Goal: Task Accomplishment & Management: Manage account settings

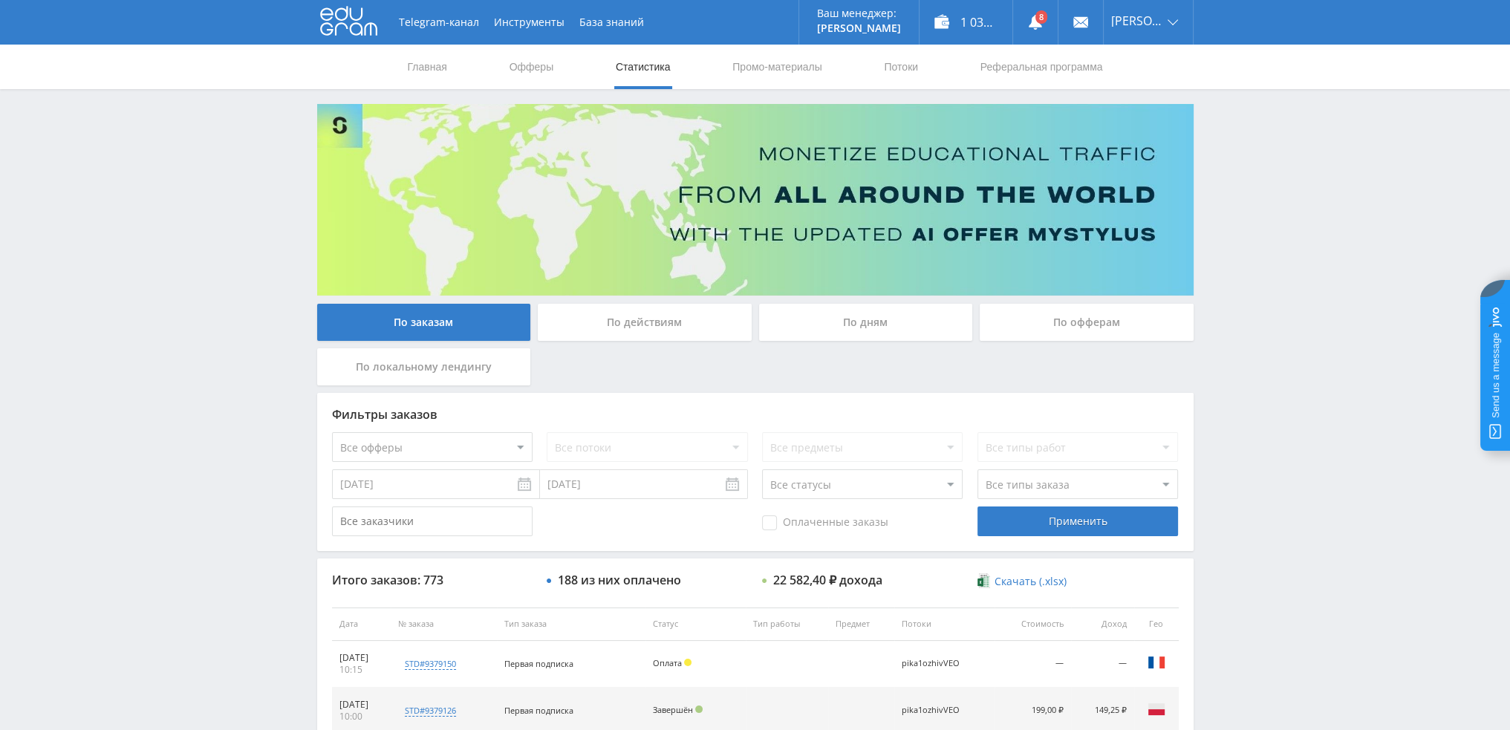
click at [909, 325] on div "По дням" at bounding box center [866, 322] width 214 height 37
click at [0, 0] on input "По дням" at bounding box center [0, 0] width 0 height 0
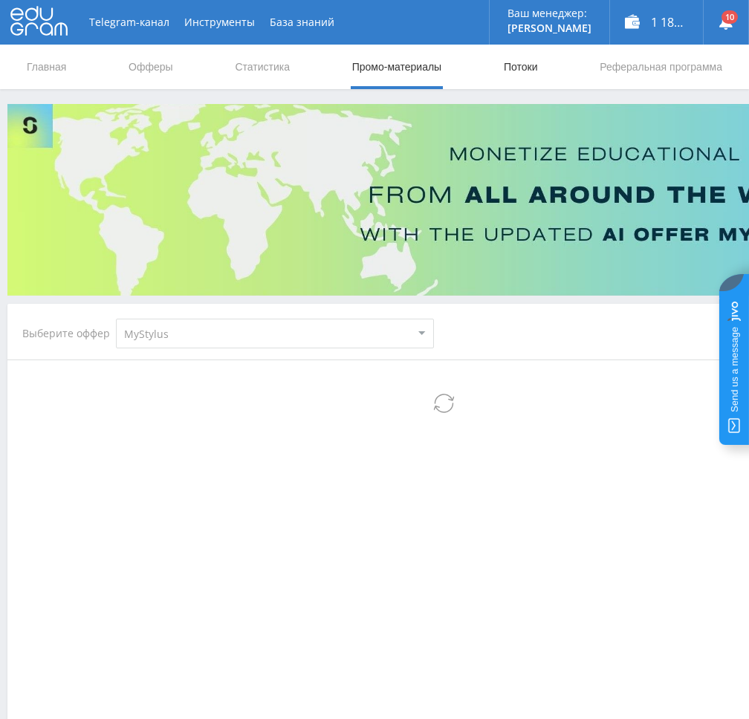
click at [509, 65] on link "Потоки" at bounding box center [520, 67] width 37 height 45
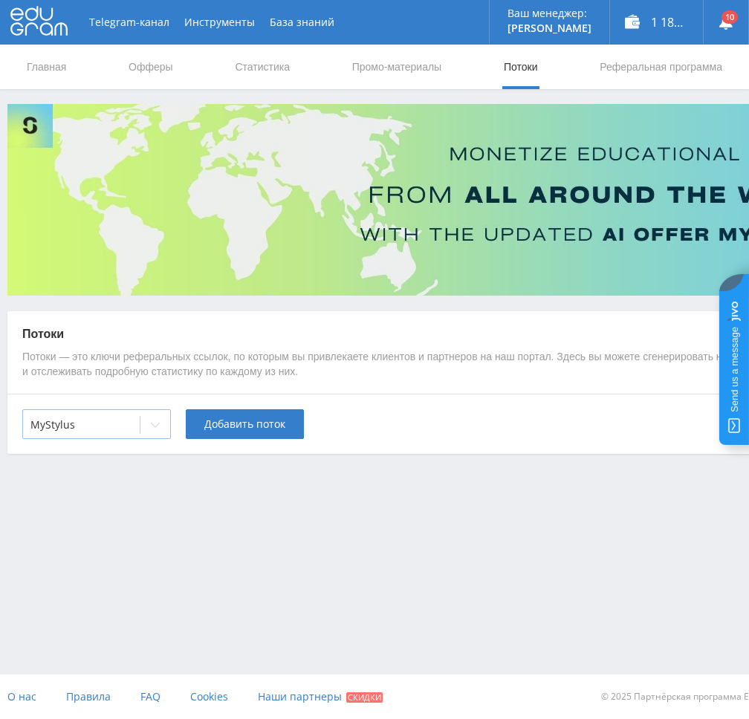
click at [152, 415] on div at bounding box center [155, 425] width 30 height 30
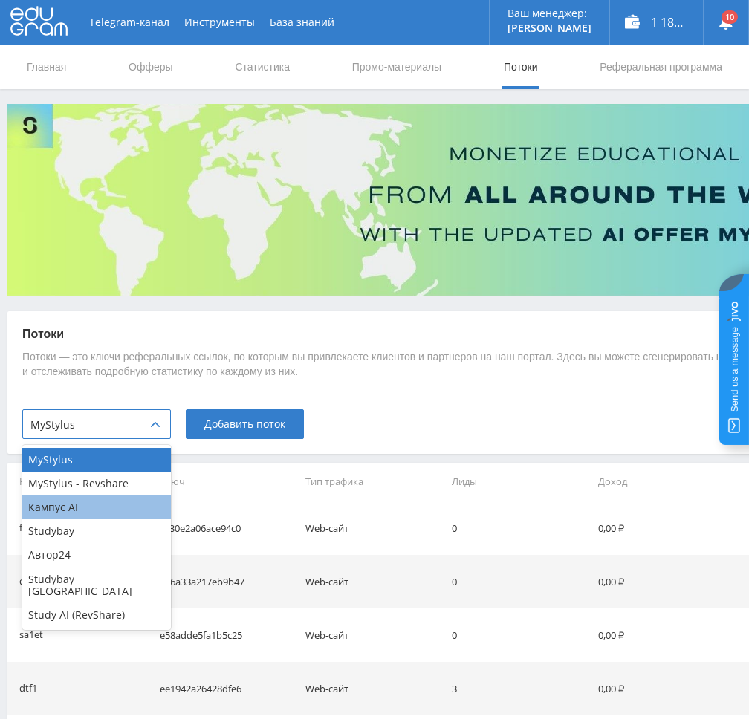
click at [110, 513] on div "Кампус AI" at bounding box center [96, 508] width 149 height 24
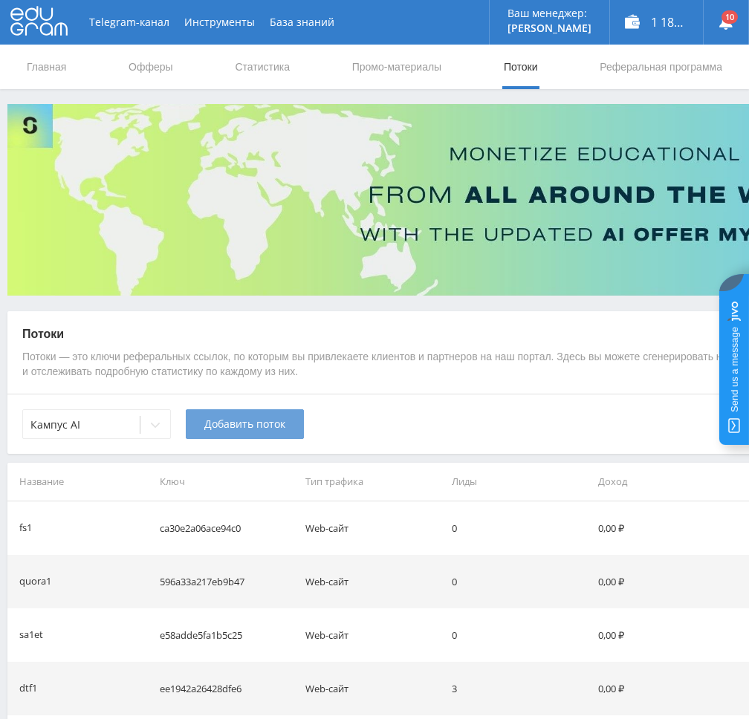
click at [218, 430] on span "Добавить поток" at bounding box center [244, 424] width 81 height 12
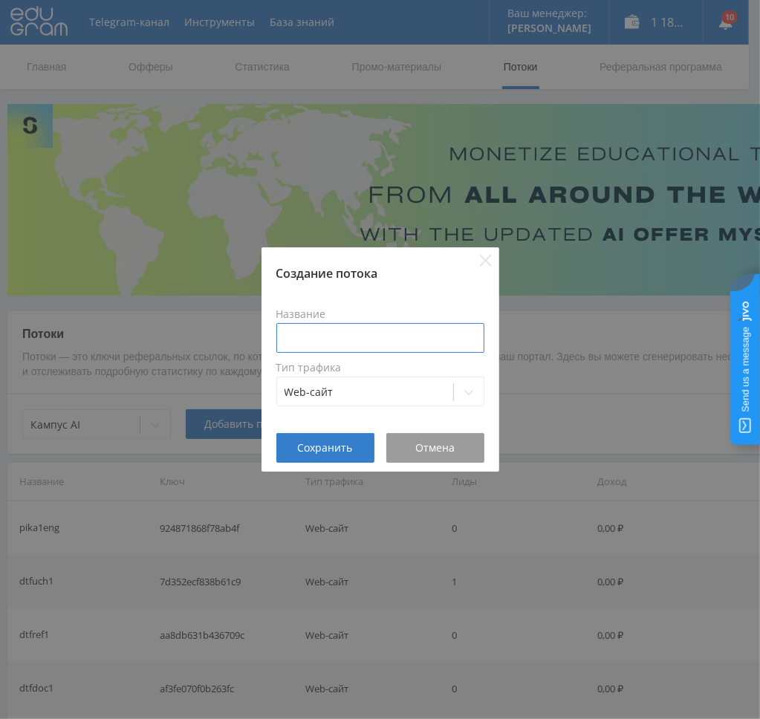
click at [363, 332] on input at bounding box center [380, 338] width 208 height 30
type input "d"
type input "pikaref1"
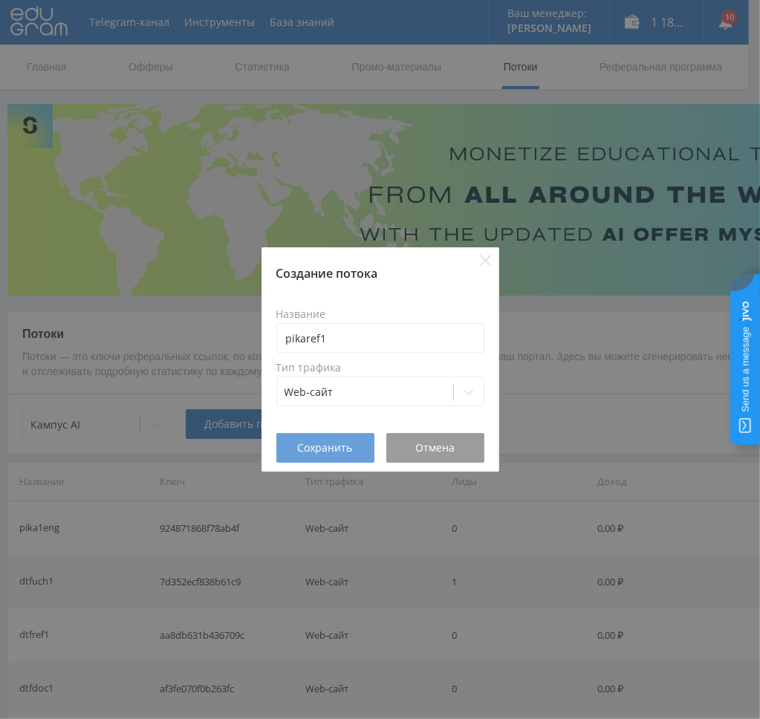
click at [319, 442] on span "Сохранить" at bounding box center [325, 448] width 55 height 12
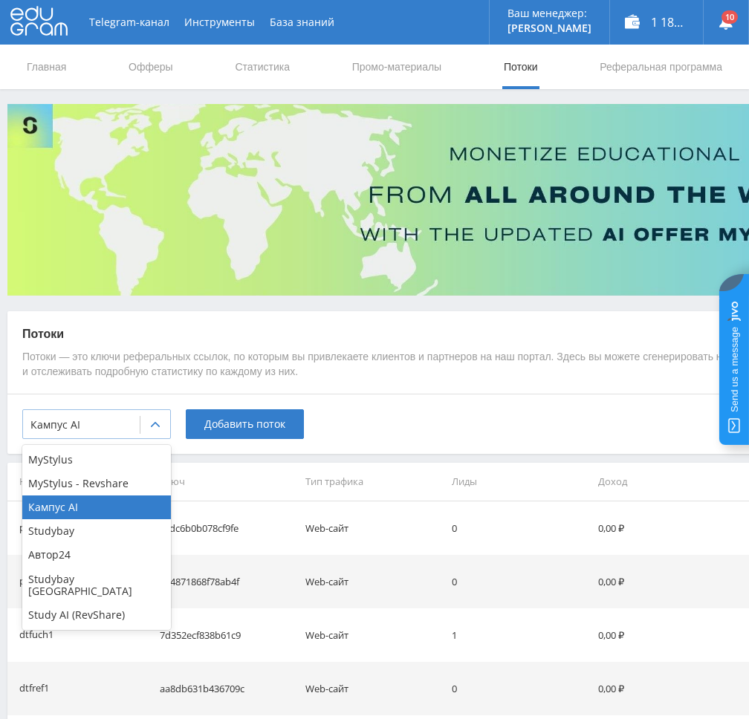
click at [149, 429] on div at bounding box center [155, 425] width 30 height 30
click at [131, 481] on div "MyStylus - Revshare" at bounding box center [96, 484] width 149 height 24
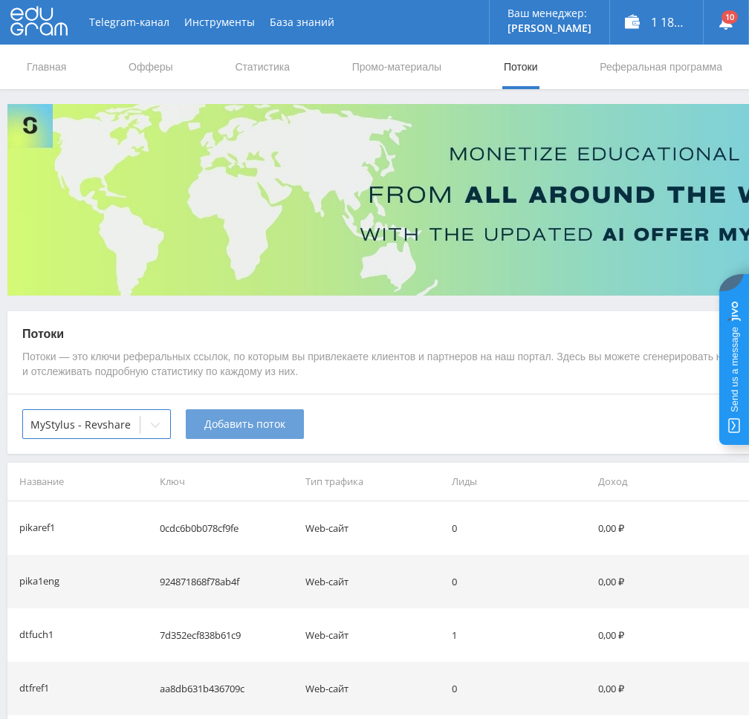
click at [224, 438] on button "Добавить поток" at bounding box center [245, 424] width 118 height 30
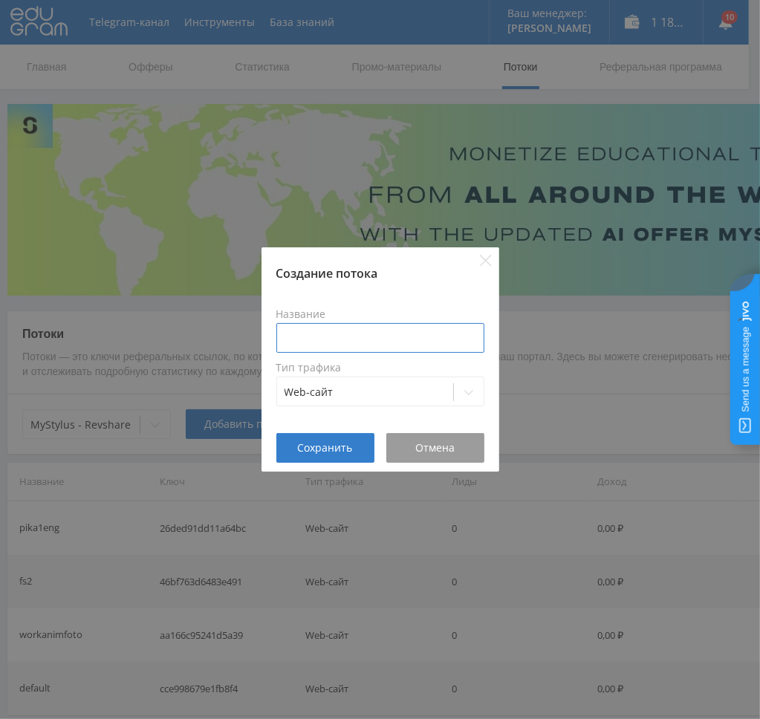
click at [368, 332] on input at bounding box center [380, 338] width 208 height 30
type input "pikaref1"
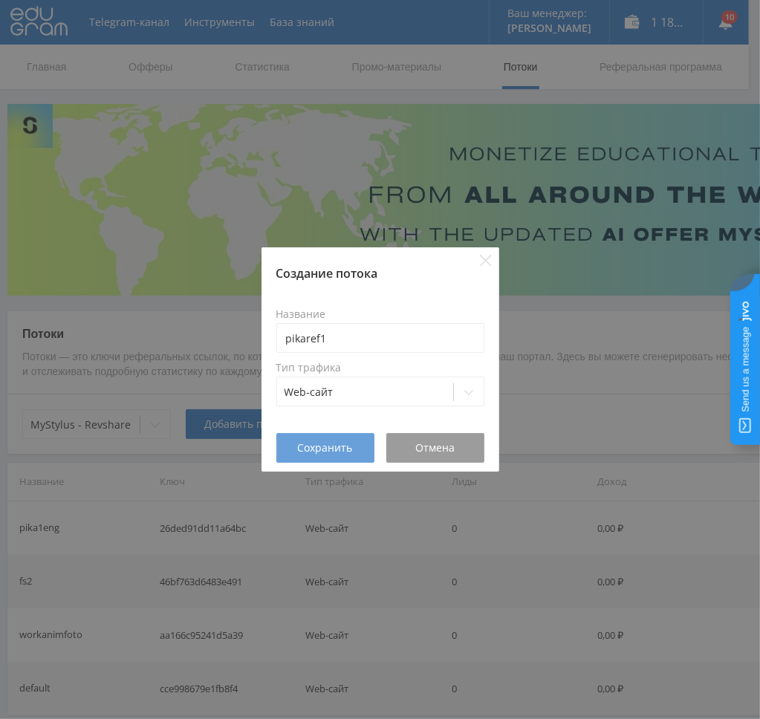
click at [323, 449] on span "Сохранить" at bounding box center [325, 448] width 55 height 12
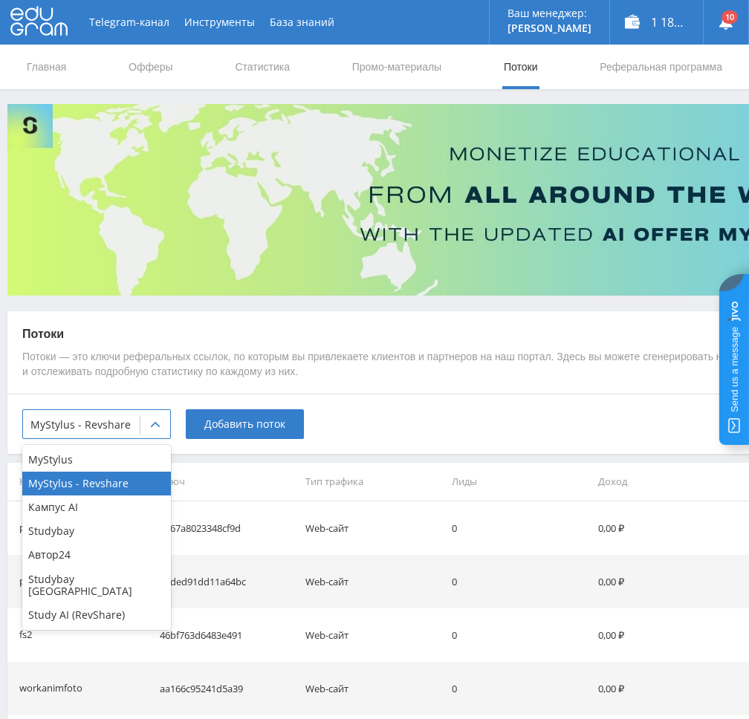
click at [155, 427] on icon at bounding box center [155, 425] width 12 height 12
drag, startPoint x: 108, startPoint y: 603, endPoint x: 130, endPoint y: 582, distance: 30.5
click at [108, 603] on div "Study AI (RevShare)" at bounding box center [96, 615] width 149 height 24
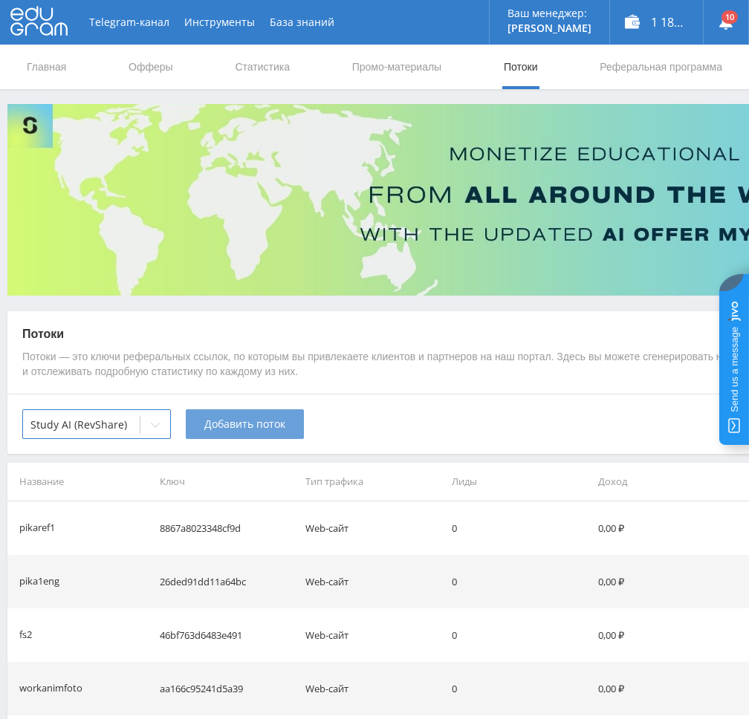
click at [247, 425] on span "Добавить поток" at bounding box center [244, 424] width 81 height 12
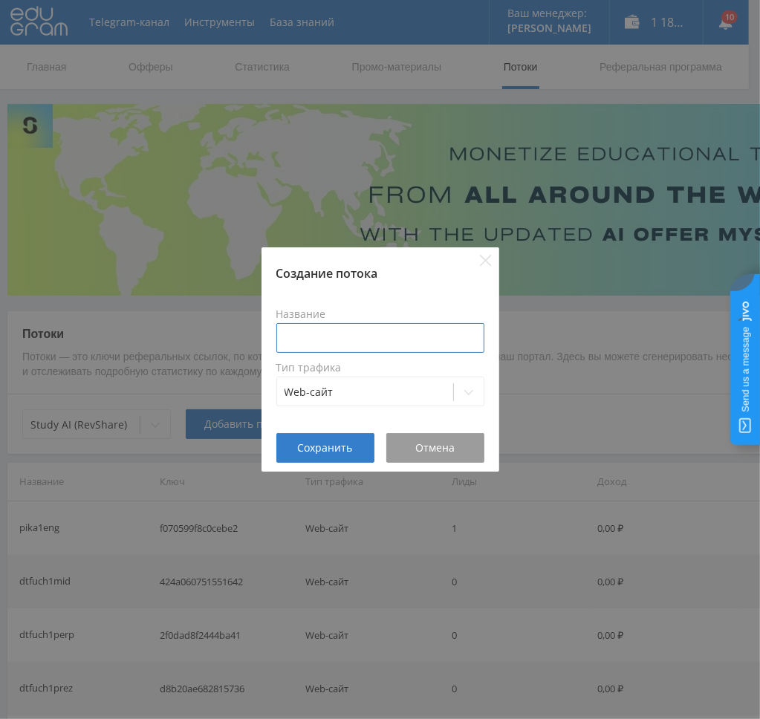
click at [351, 335] on input at bounding box center [380, 338] width 208 height 30
type input "pikaref1"
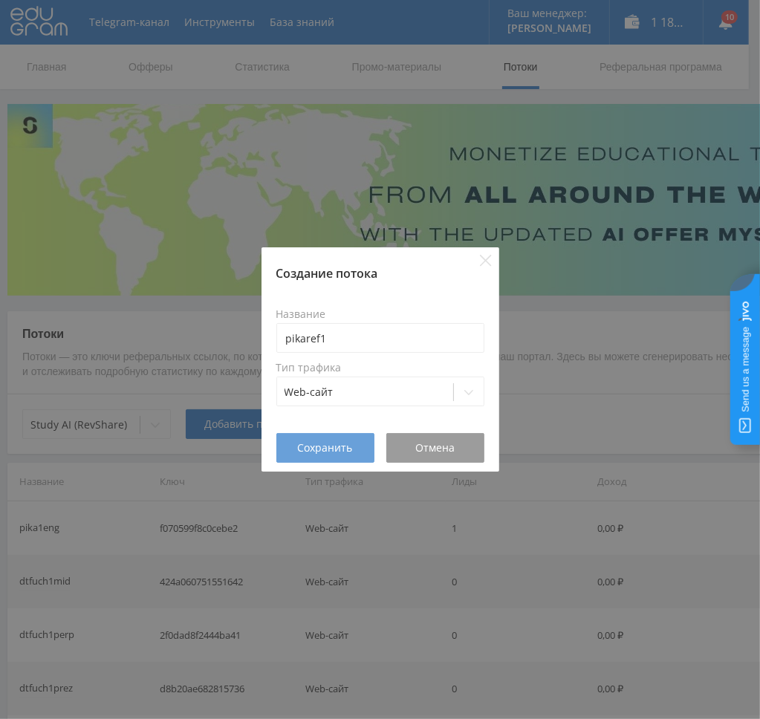
click at [325, 453] on span "Сохранить" at bounding box center [325, 448] width 55 height 12
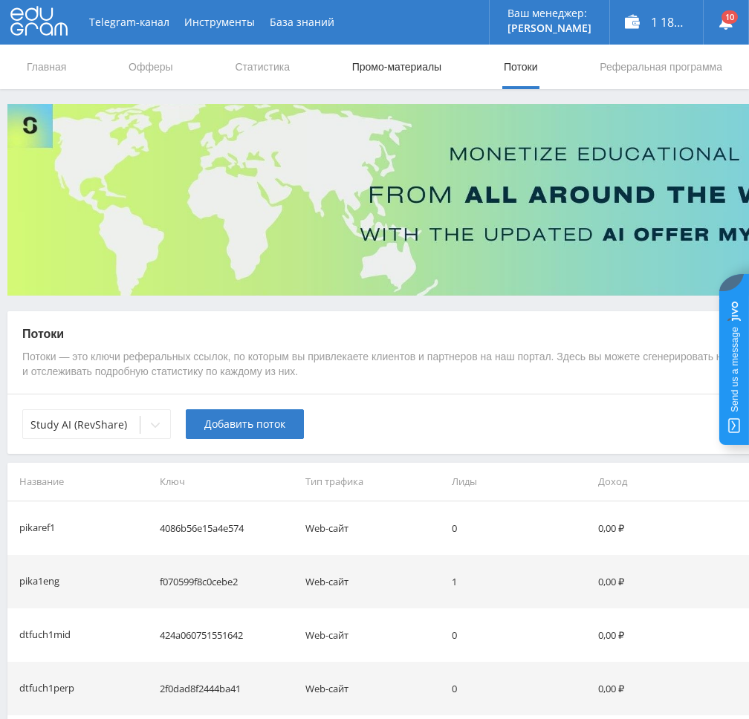
click at [409, 65] on link "Промо-материалы" at bounding box center [397, 67] width 92 height 45
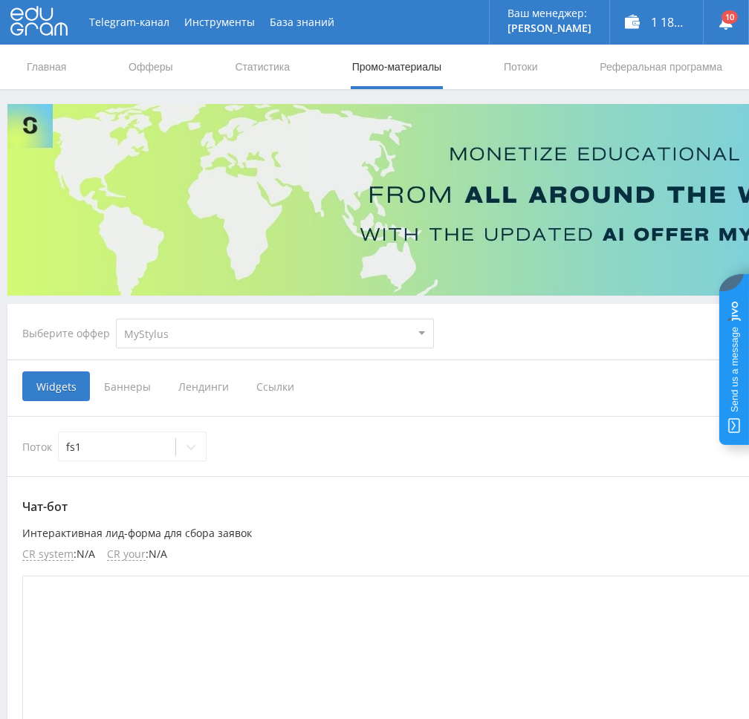
click at [230, 326] on select "MyStylus MyStylus - Revshare Кампус AI Studybay Автор24 Studybay Brazil Study A…" at bounding box center [275, 334] width 318 height 30
click at [229, 334] on select "MyStylus MyStylus - Revshare Кампус AI Studybay Автор24 Studybay Brazil Study A…" at bounding box center [275, 334] width 318 height 30
click at [262, 386] on span "Ссылки" at bounding box center [275, 386] width 66 height 30
click at [0, 0] on input "Ссылки" at bounding box center [0, 0] width 0 height 0
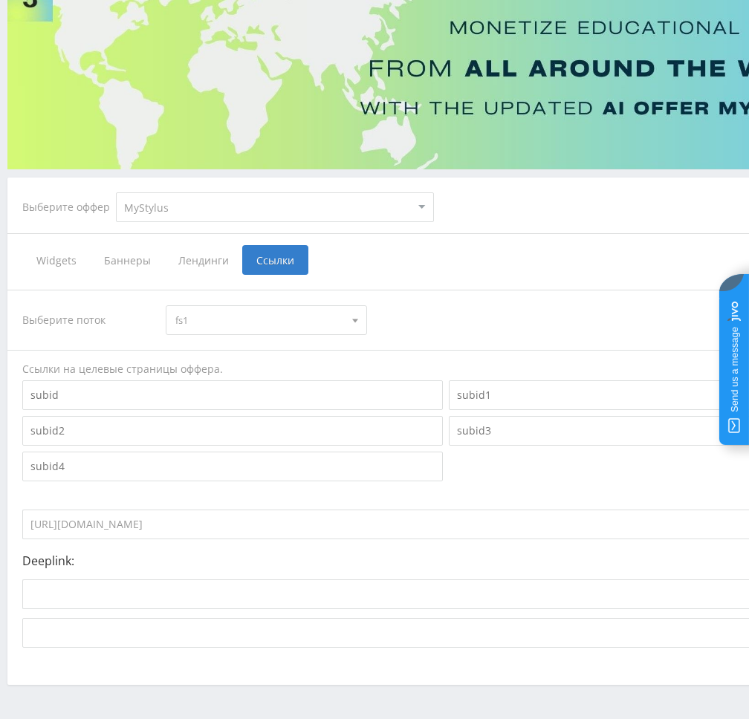
scroll to position [173, 0]
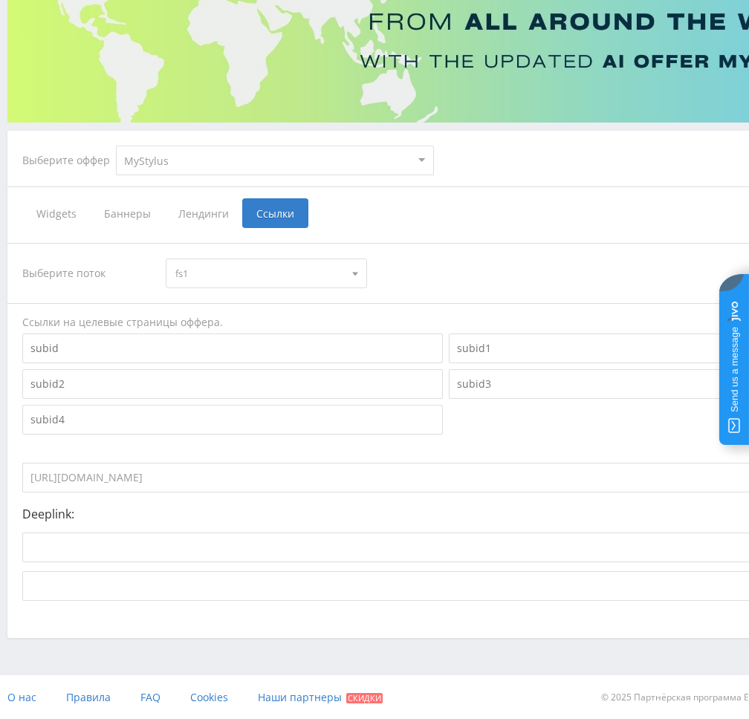
click at [300, 277] on span "fs1" at bounding box center [259, 273] width 168 height 28
click at [495, 263] on div "Выберите поток fs1 fs1 quora1 sa1et dtf1 default" at bounding box center [445, 274] width 847 height 30
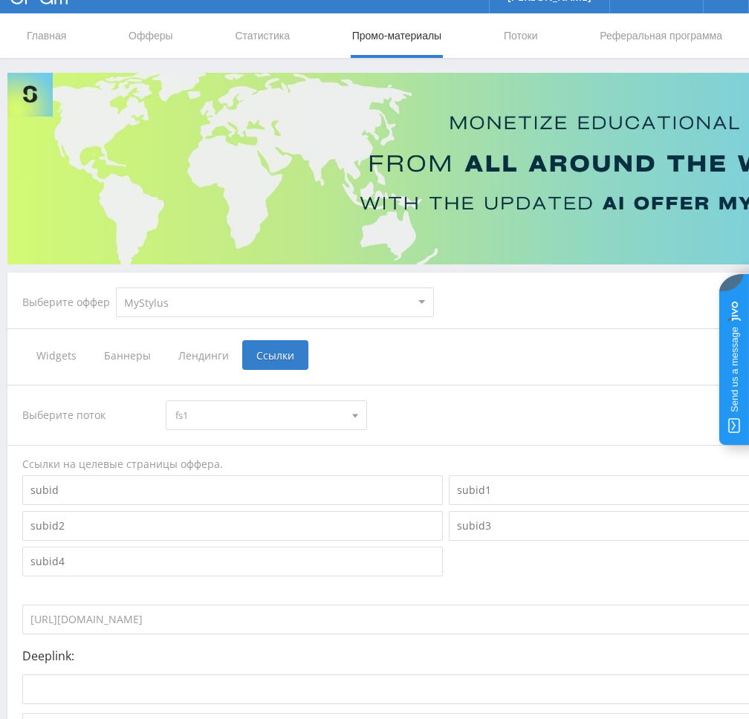
scroll to position [0, 0]
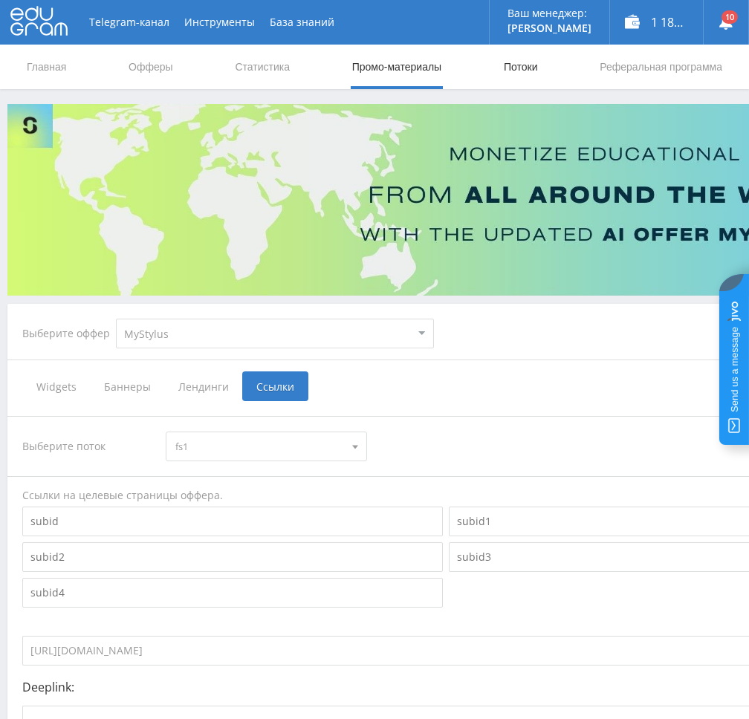
click at [511, 68] on link "Потоки" at bounding box center [520, 67] width 37 height 45
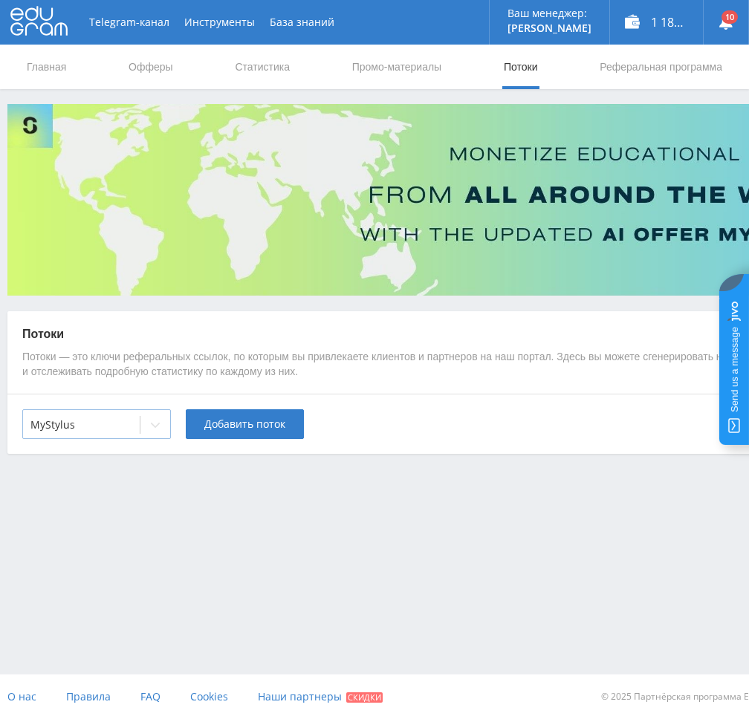
click at [129, 431] on div at bounding box center [81, 425] width 102 height 15
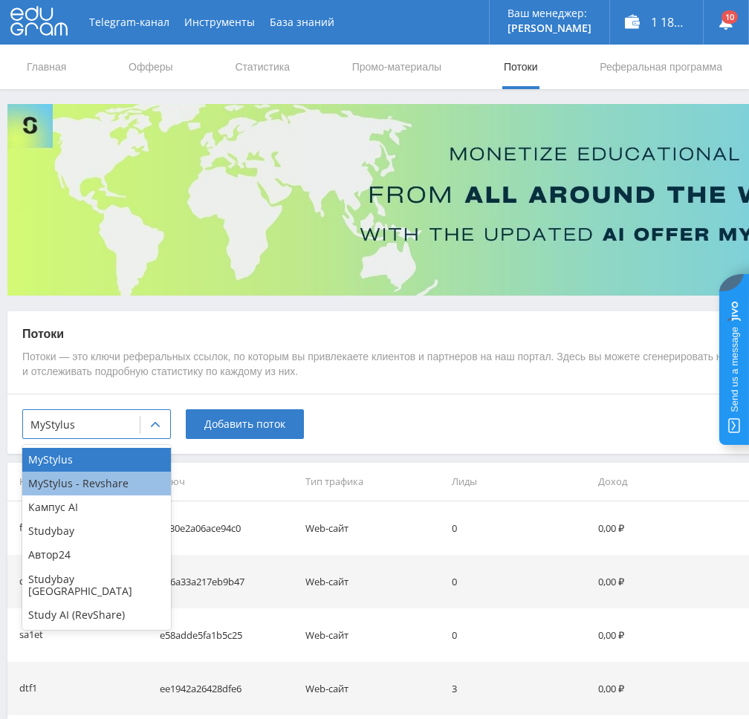
click at [107, 493] on div "MyStylus - Revshare" at bounding box center [96, 484] width 149 height 24
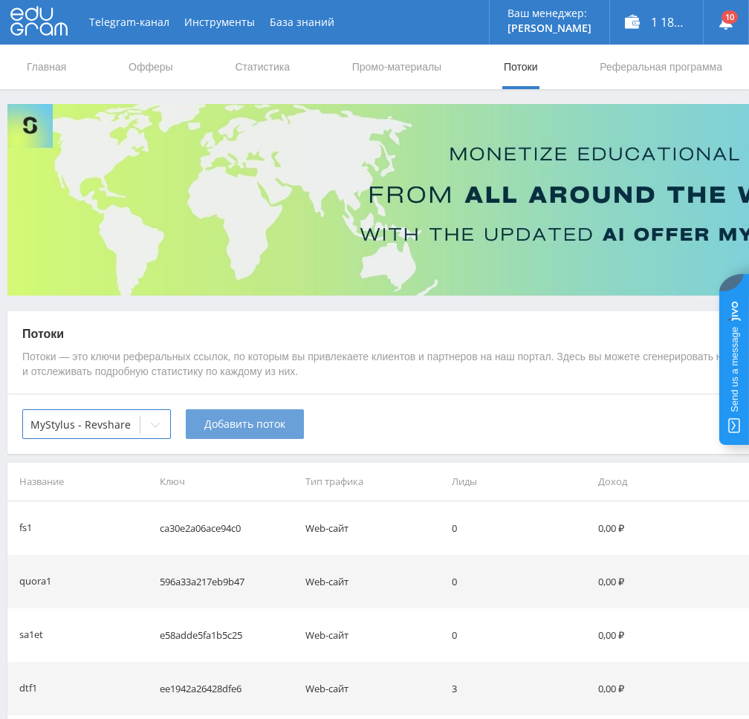
click at [272, 421] on span "Добавить поток" at bounding box center [244, 424] width 81 height 12
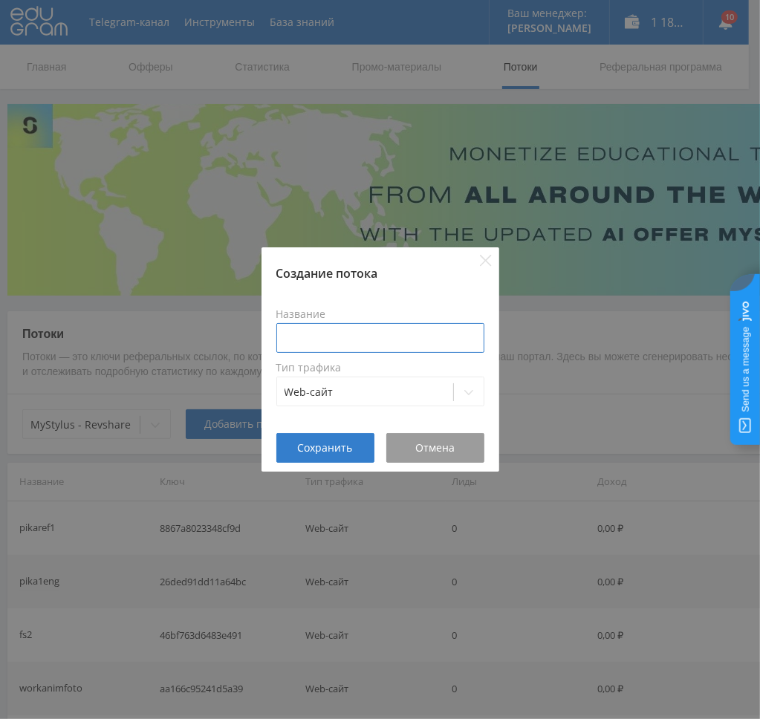
click at [360, 350] on input at bounding box center [380, 338] width 208 height 30
click at [568, 337] on div "Создание потока Название Тип трафика Web-сайт Сохранить Отмена" at bounding box center [380, 359] width 760 height 719
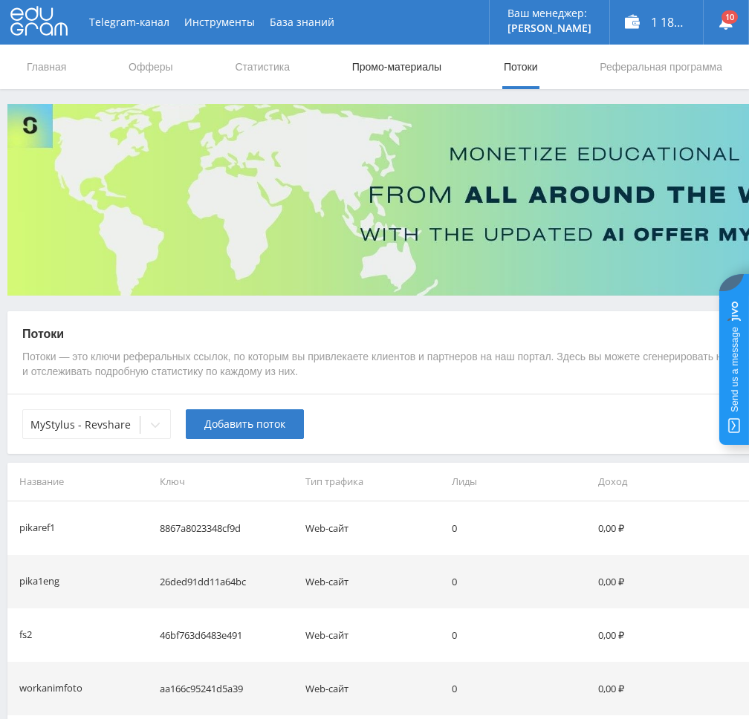
click at [395, 67] on link "Промо-материалы" at bounding box center [397, 67] width 92 height 45
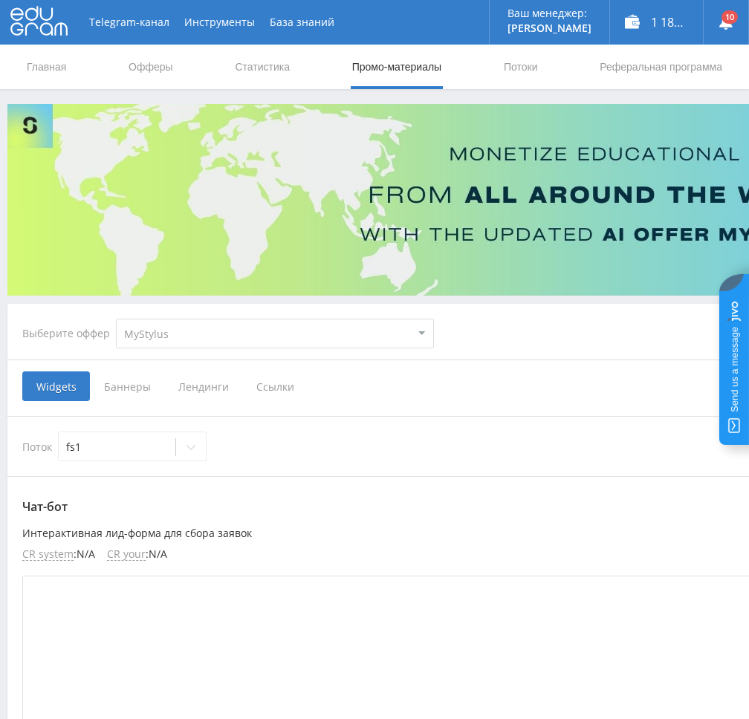
click at [156, 335] on select "MyStylus MyStylus - Revshare Кампус AI Studybay Автор24 Studybay Brazil Study A…" at bounding box center [275, 334] width 318 height 30
select select "341"
click at [116, 319] on select "MyStylus MyStylus - Revshare Кампус AI Studybay Автор24 Studybay Brazil Study A…" at bounding box center [275, 334] width 318 height 30
click at [196, 387] on span "Ссылки" at bounding box center [201, 386] width 66 height 30
click at [0, 0] on input "Ссылки" at bounding box center [0, 0] width 0 height 0
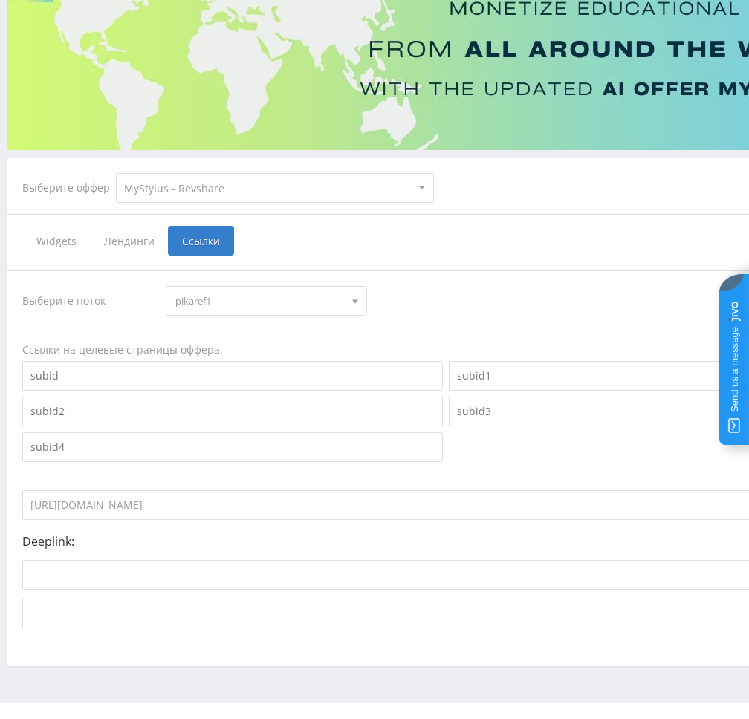
scroll to position [173, 0]
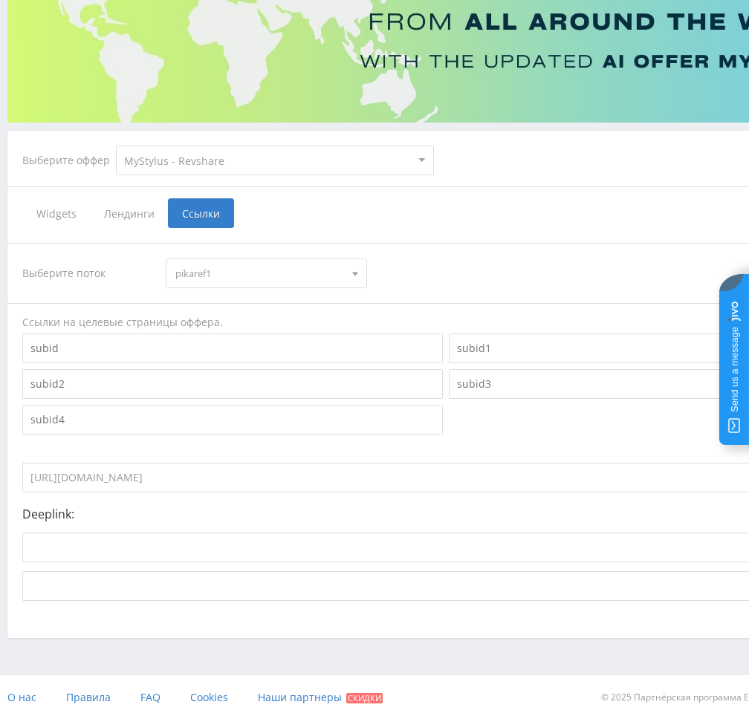
click at [282, 472] on input "https://eduforms.org/?rid=8867a8023348cf9d" at bounding box center [393, 478] width 743 height 30
click at [200, 157] on select "MyStylus MyStylus - Revshare Кампус AI Studybay Автор24 Studybay Brazil Study A…" at bounding box center [275, 161] width 318 height 30
select select "340"
click at [116, 146] on select "MyStylus MyStylus - Revshare Кампус AI Studybay Автор24 Studybay Brazil Study A…" at bounding box center [275, 161] width 318 height 30
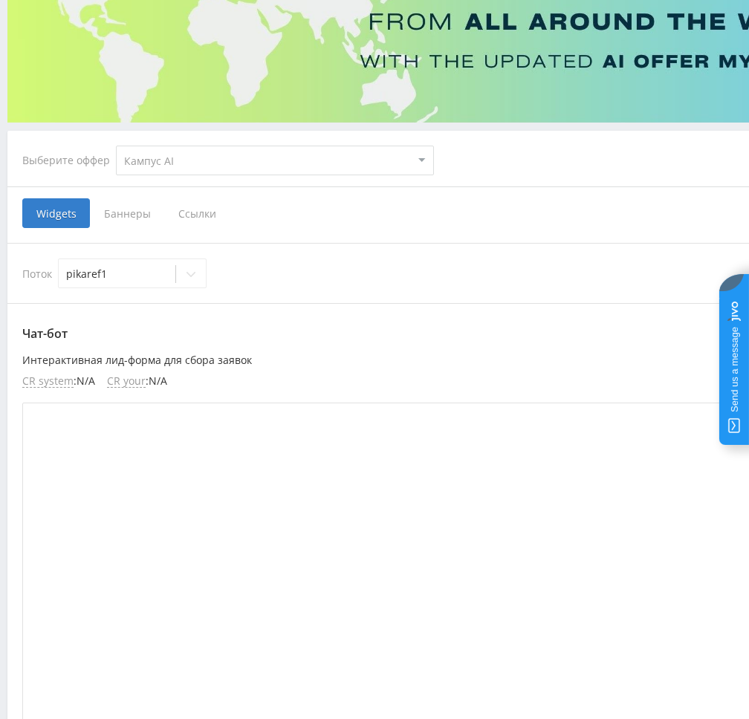
click at [192, 215] on span "Ссылки" at bounding box center [197, 213] width 66 height 30
click at [0, 0] on input "Ссылки" at bounding box center [0, 0] width 0 height 0
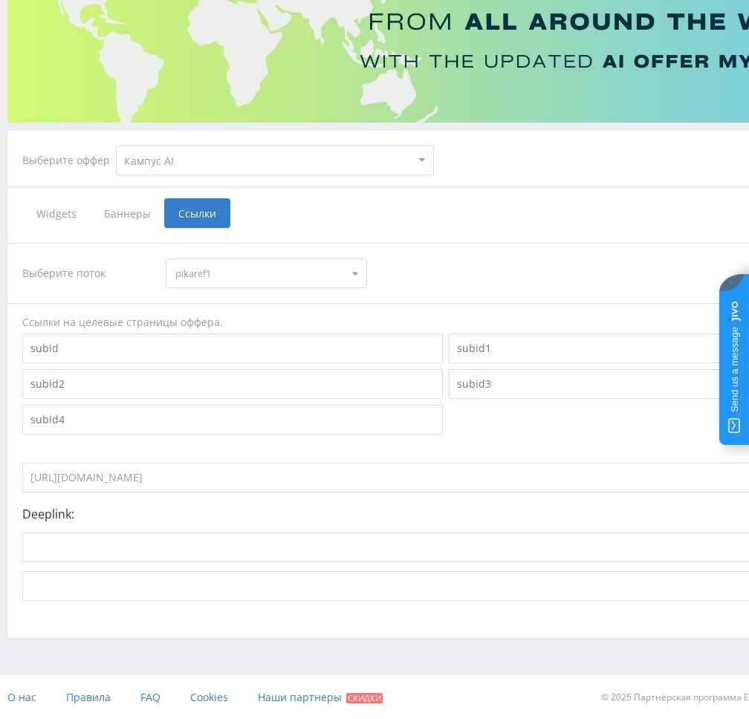
click at [274, 476] on input "https://eduforms.org?rid=0cdc6b0b078cf9fe" at bounding box center [393, 478] width 743 height 30
click at [170, 155] on select "MyStylus MyStylus - Revshare Кампус AI Studybay Автор24 Studybay Brazil Study A…" at bounding box center [275, 161] width 318 height 30
select select "376"
click at [116, 146] on select "MyStylus MyStylus - Revshare Кампус AI Studybay Автор24 Studybay Brazil Study A…" at bounding box center [275, 161] width 318 height 30
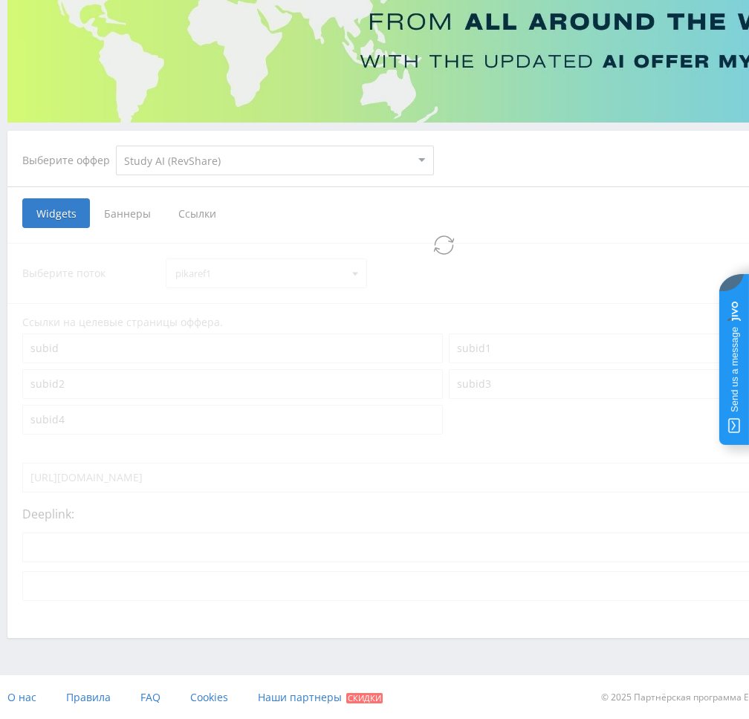
select select "376"
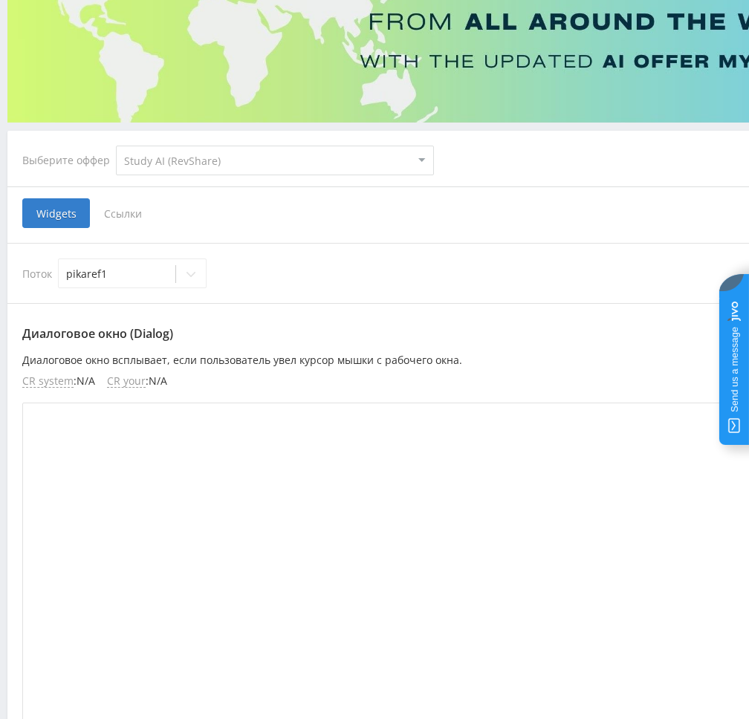
scroll to position [11, 0]
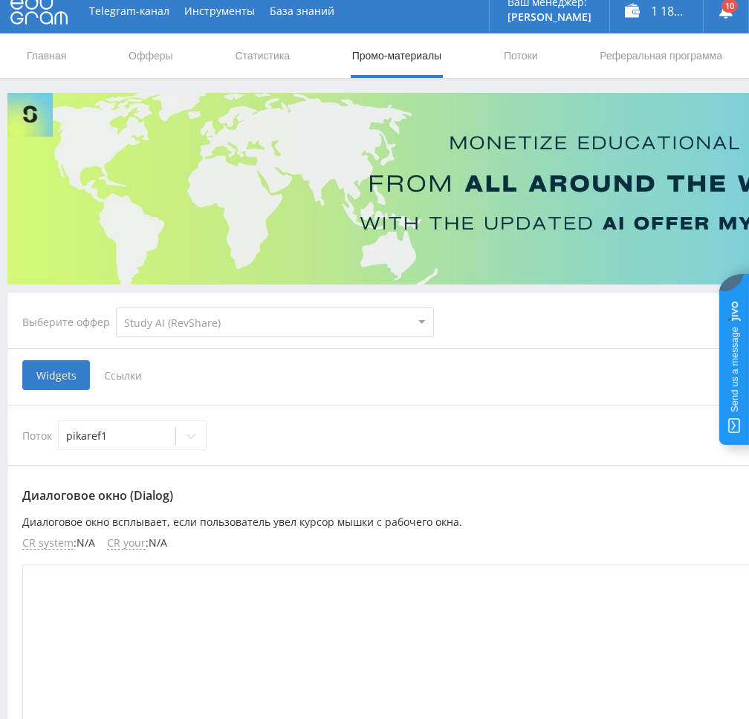
click at [100, 373] on span "Ссылки" at bounding box center [123, 375] width 66 height 30
click at [0, 0] on input "Ссылки" at bounding box center [0, 0] width 0 height 0
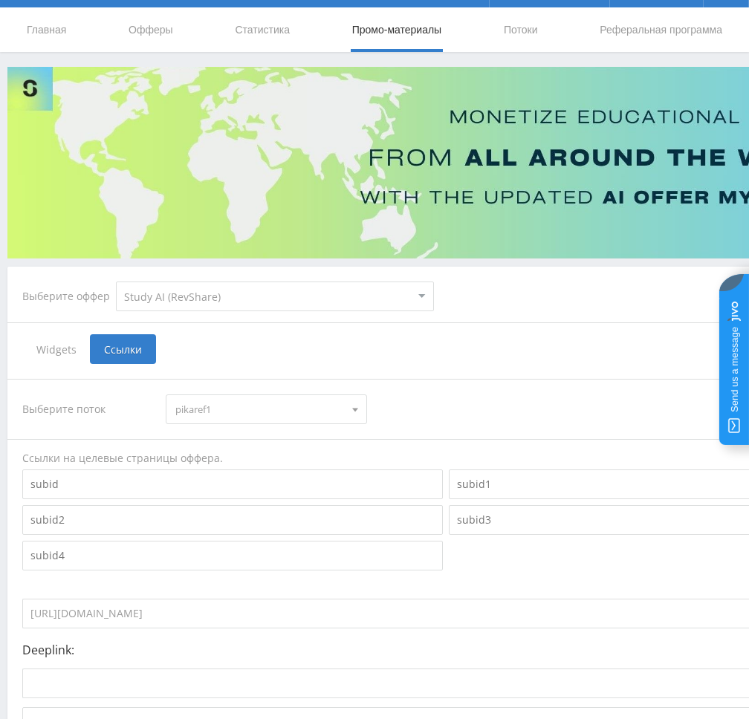
scroll to position [173, 0]
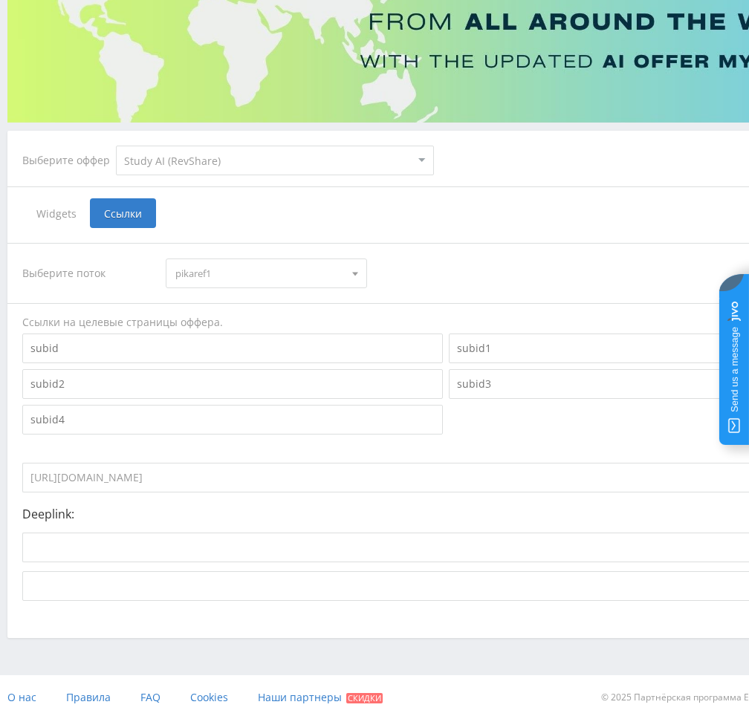
click at [264, 480] on input "https://eduforms.org/?rid=4086b56e15a4e574" at bounding box center [393, 478] width 743 height 30
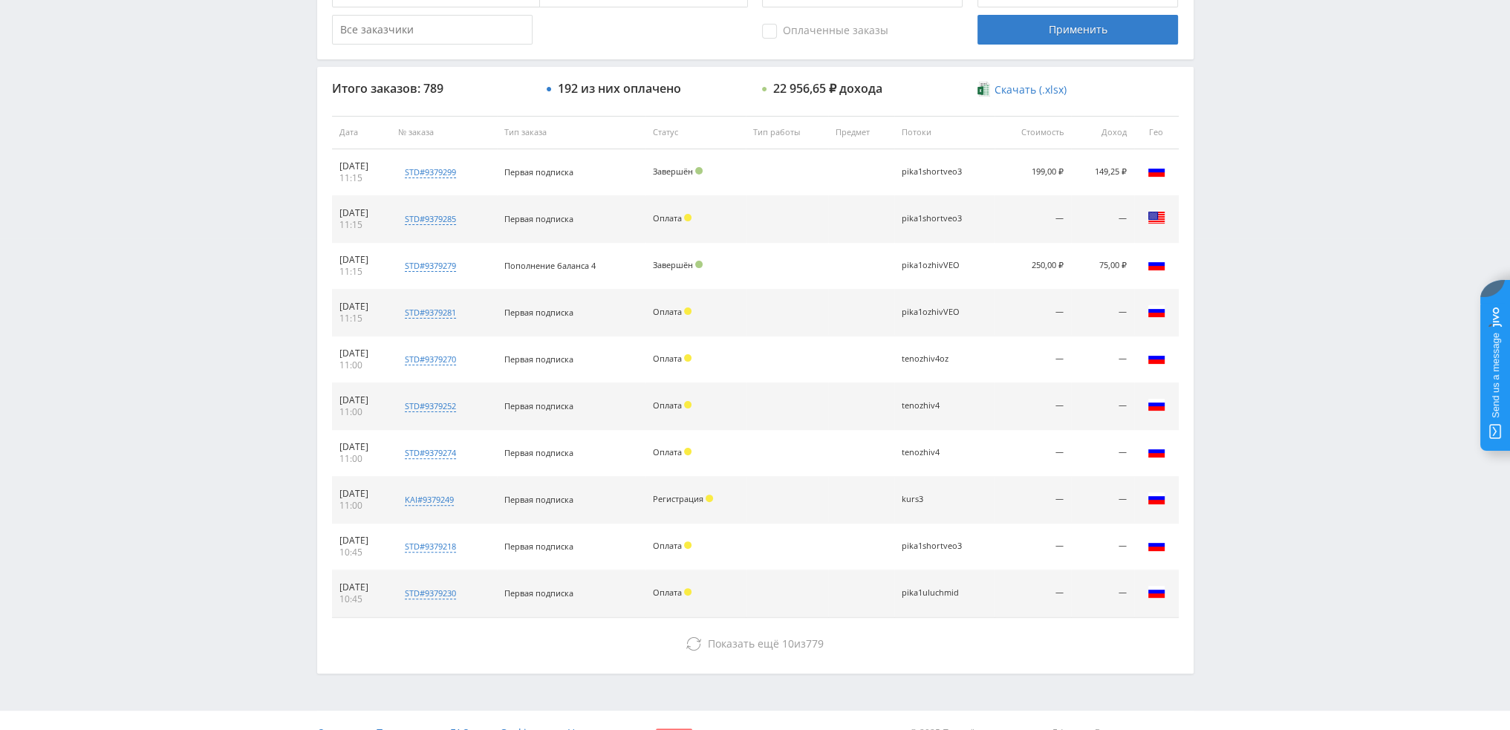
scroll to position [514, 0]
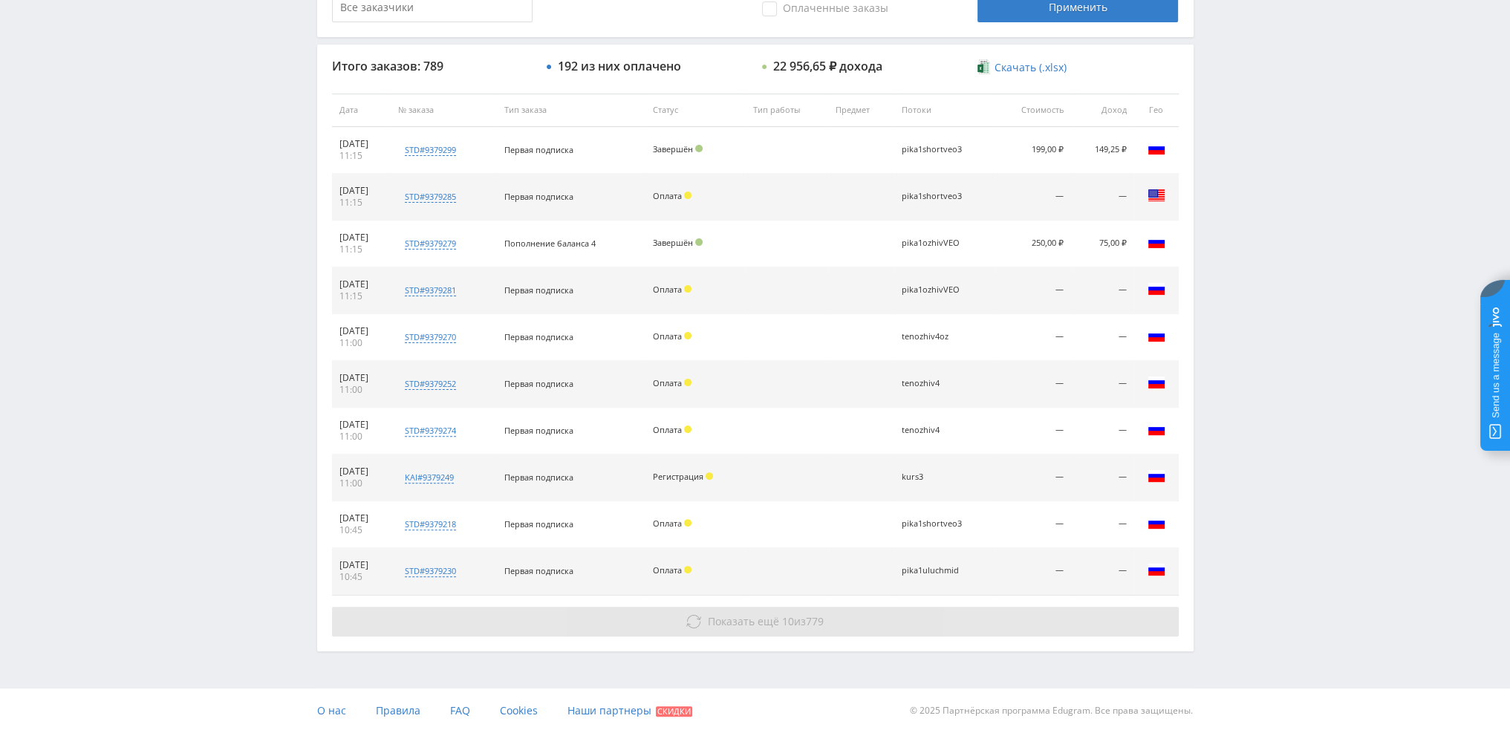
click at [819, 623] on span "779" at bounding box center [815, 621] width 18 height 14
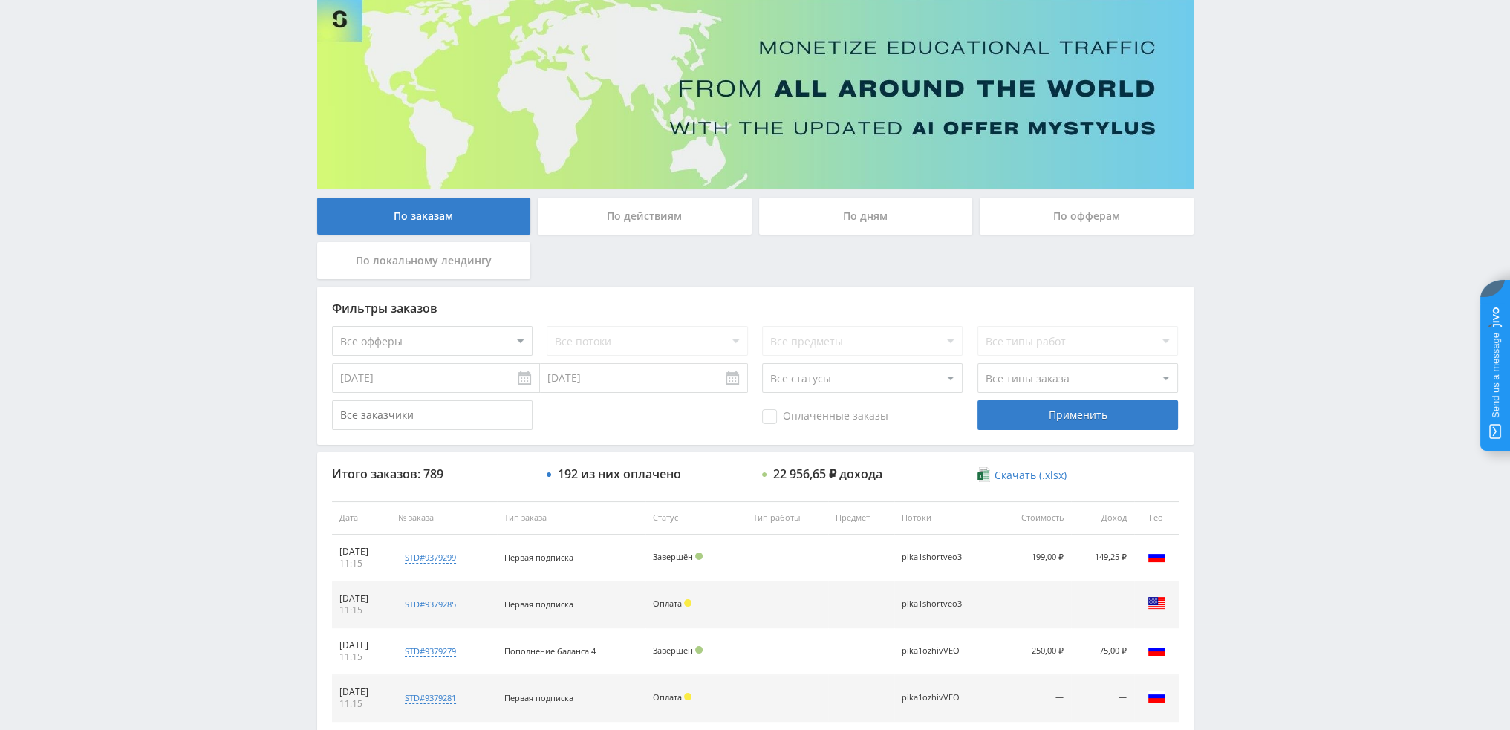
scroll to position [0, 0]
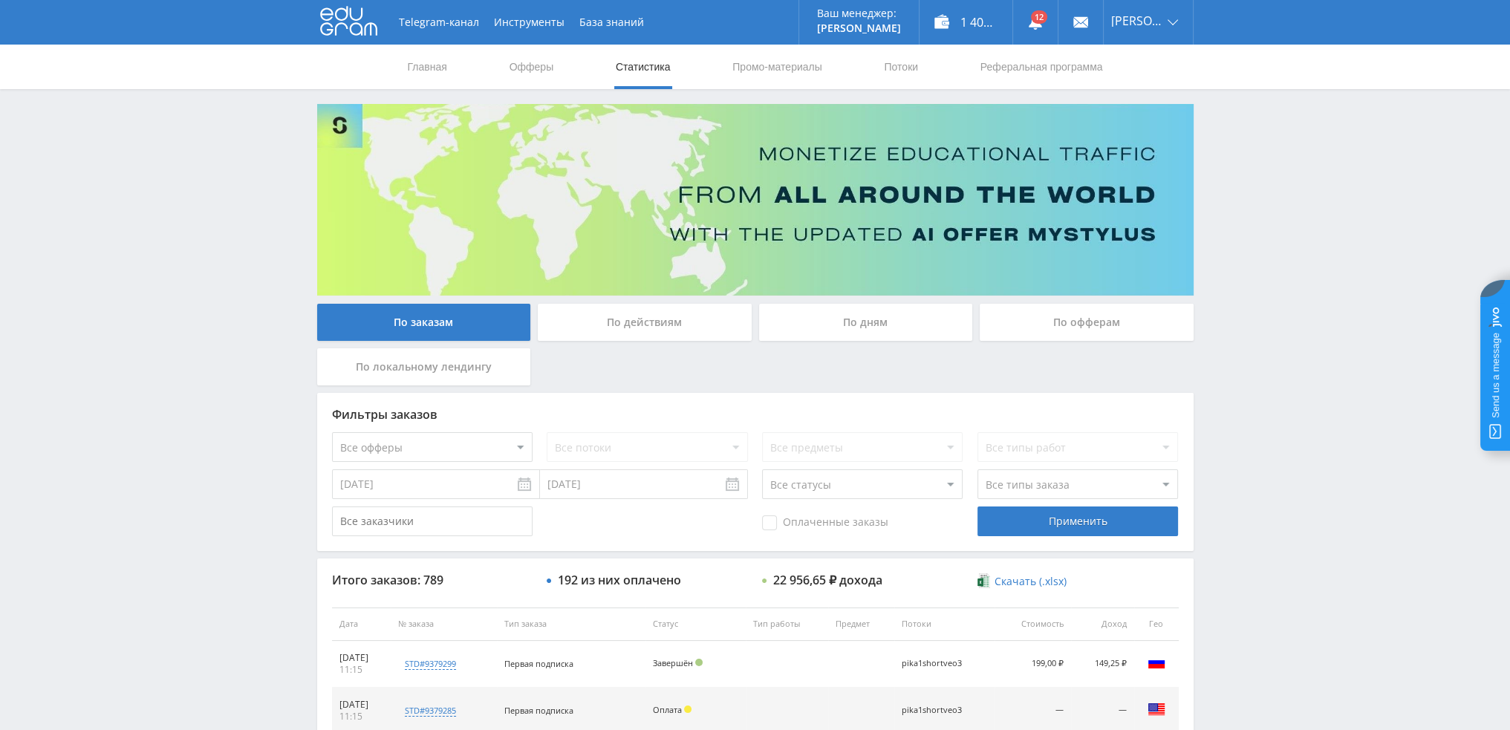
click at [866, 325] on div "По дням" at bounding box center [866, 322] width 214 height 37
click at [0, 0] on input "По дням" at bounding box center [0, 0] width 0 height 0
